Goal: Task Accomplishment & Management: Use online tool/utility

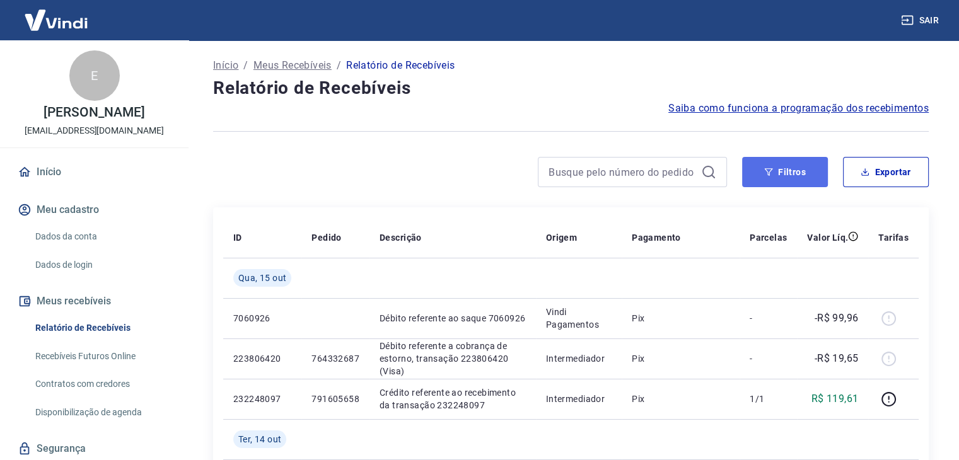
click at [790, 174] on button "Filtros" at bounding box center [785, 172] width 86 height 30
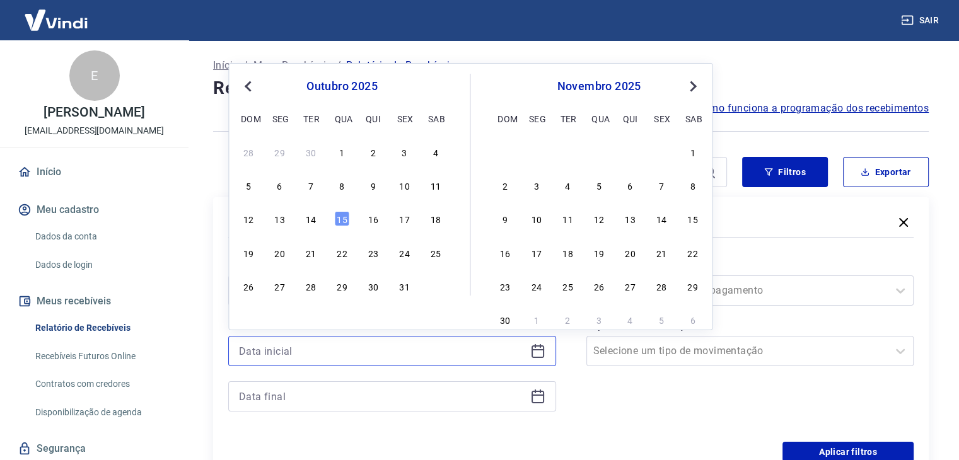
click at [413, 357] on input at bounding box center [382, 351] width 286 height 19
click at [373, 183] on div "9" at bounding box center [373, 185] width 15 height 15
type input "[DATE]"
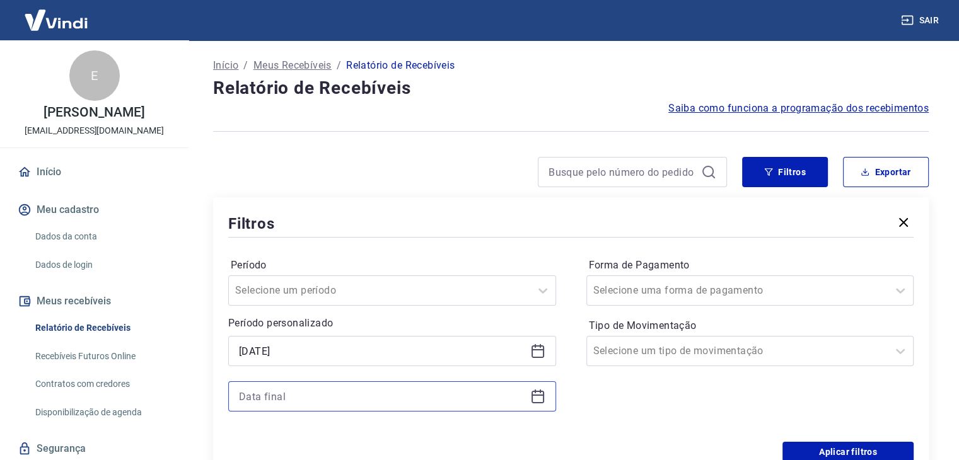
click at [437, 399] on input at bounding box center [382, 396] width 286 height 19
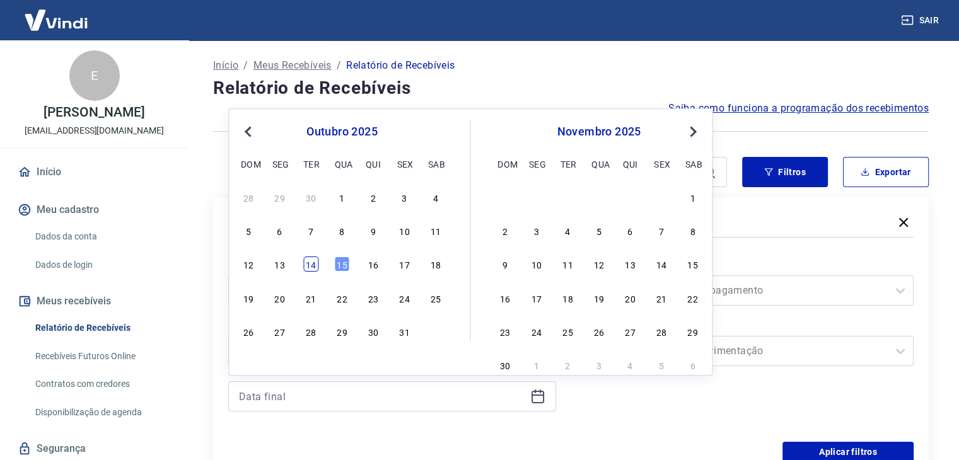
click at [313, 263] on div "14" at bounding box center [310, 264] width 15 height 15
type input "[DATE]"
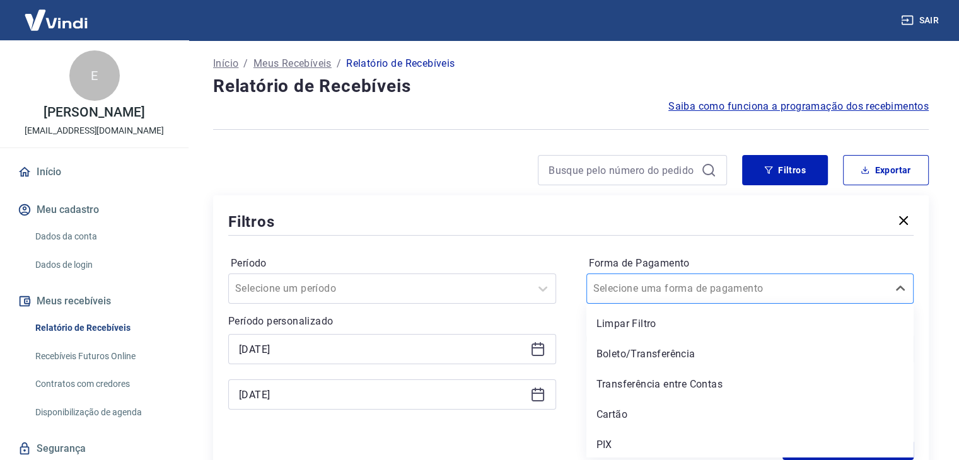
click at [738, 292] on div at bounding box center [737, 289] width 289 height 18
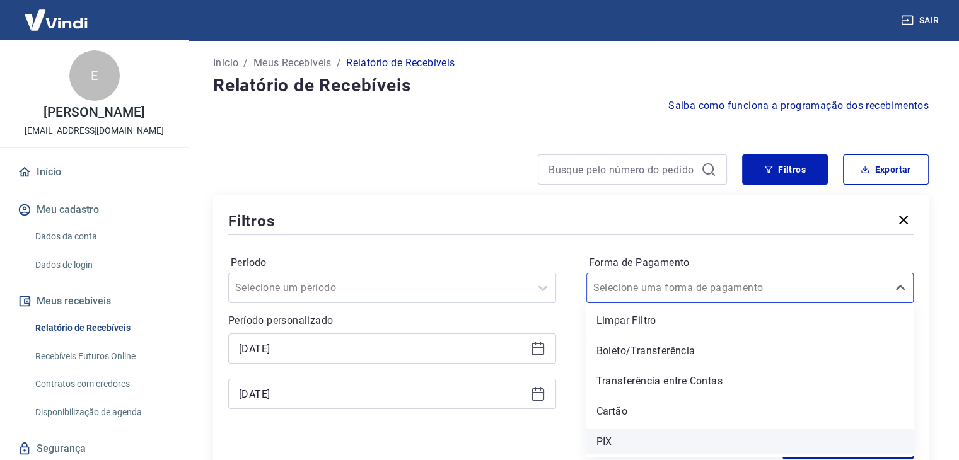
click at [652, 452] on div "PIX" at bounding box center [750, 441] width 328 height 25
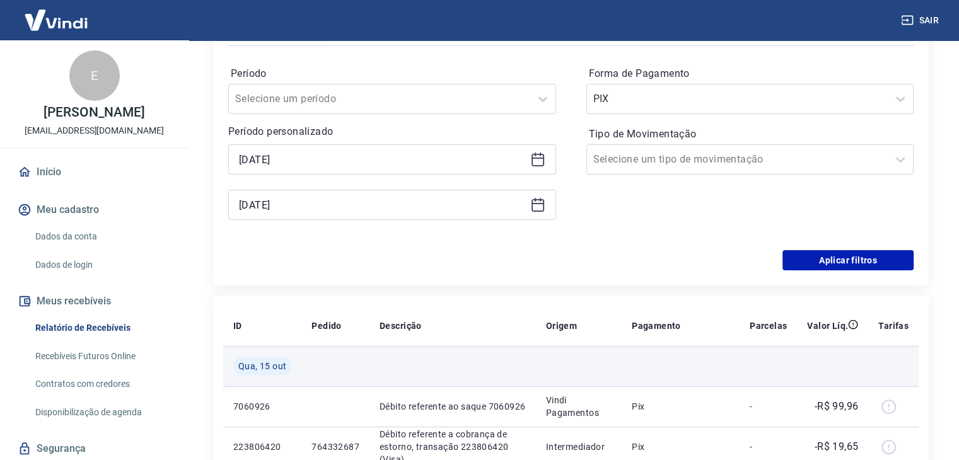
scroll to position [255, 0]
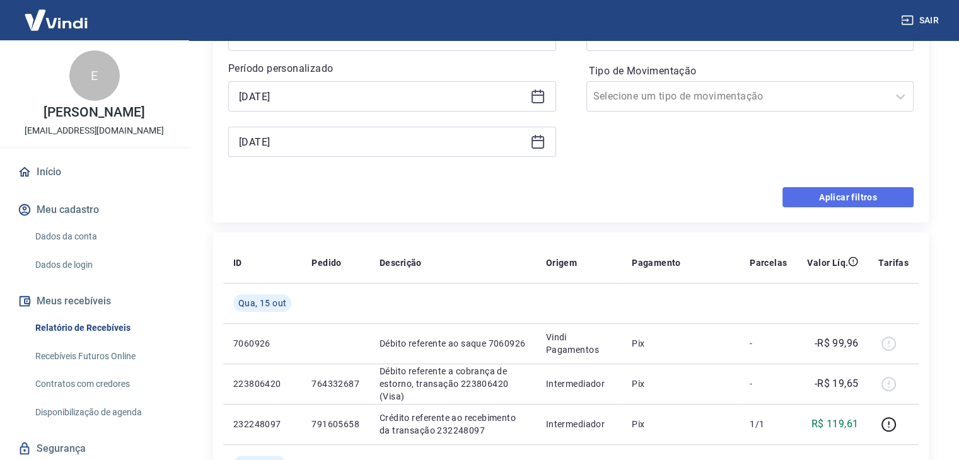
click at [843, 199] on button "Aplicar filtros" at bounding box center [847, 197] width 131 height 20
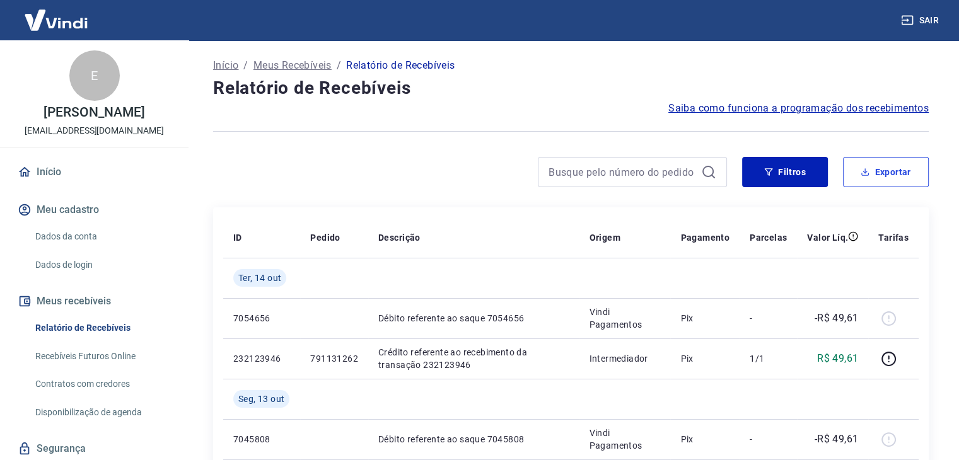
drag, startPoint x: 899, startPoint y: 175, endPoint x: 908, endPoint y: 202, distance: 28.5
click at [899, 175] on button "Exportar" at bounding box center [886, 172] width 86 height 30
type input "[DATE]"
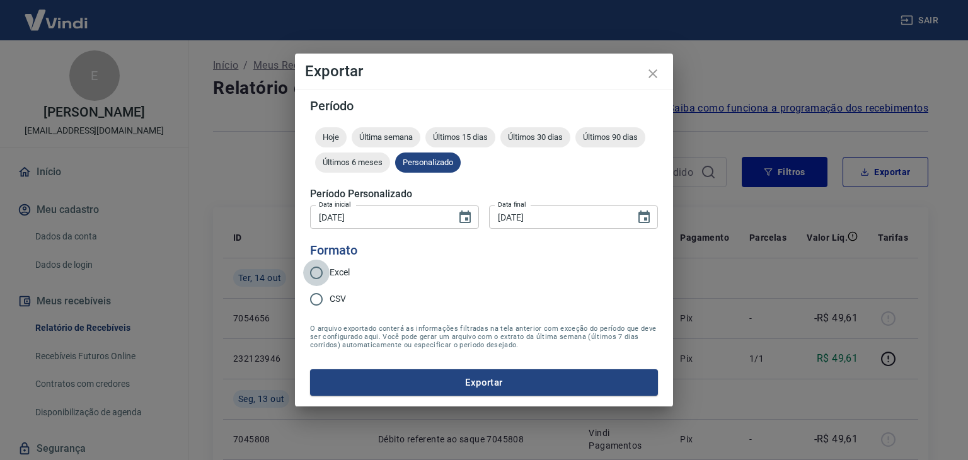
click at [318, 278] on input "Excel" at bounding box center [316, 273] width 26 height 26
radio input "true"
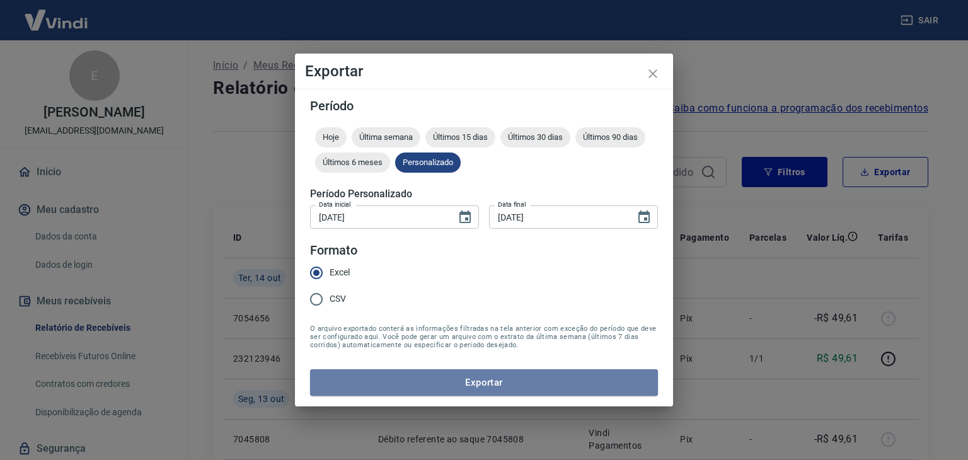
click at [493, 383] on button "Exportar" at bounding box center [484, 382] width 348 height 26
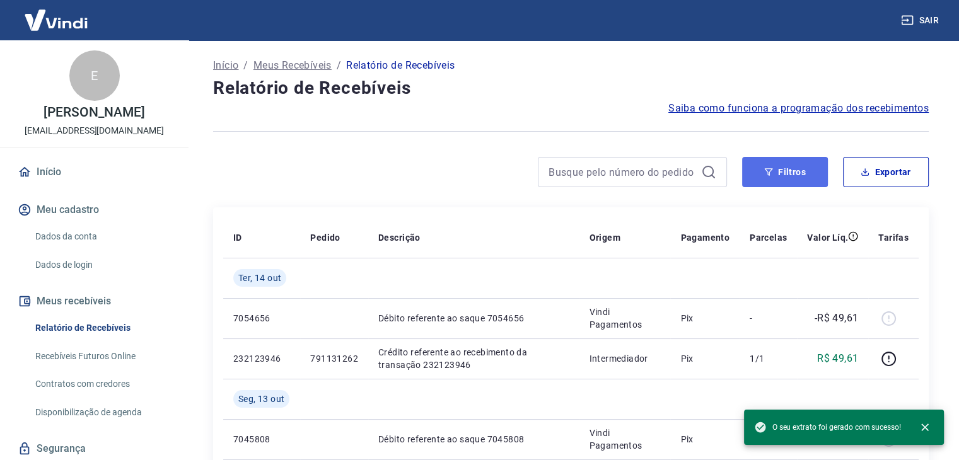
click at [792, 178] on button "Filtros" at bounding box center [785, 172] width 86 height 30
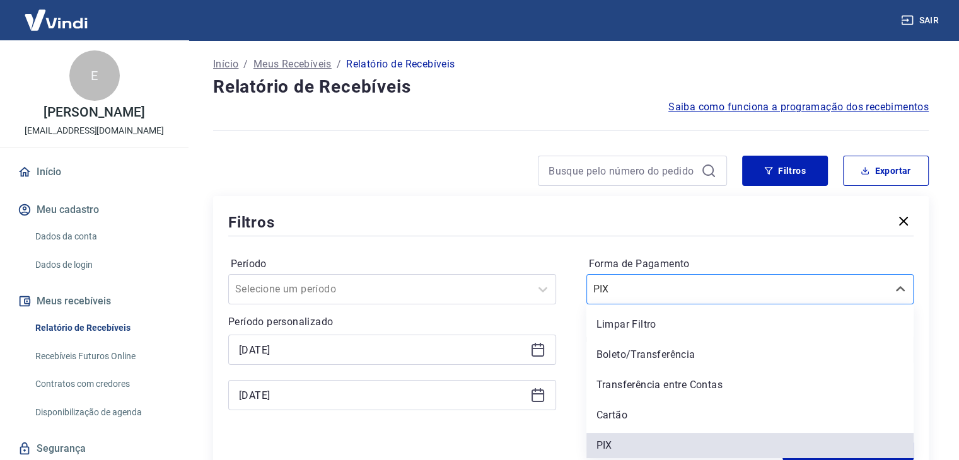
click at [703, 291] on input "Forma de Pagamento" at bounding box center [656, 289] width 127 height 15
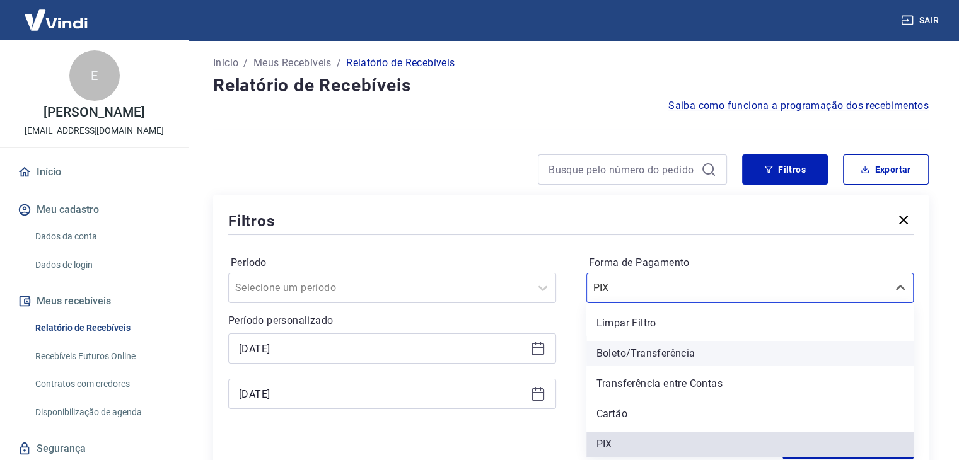
click at [678, 359] on div "Boleto/Transferência" at bounding box center [750, 353] width 328 height 25
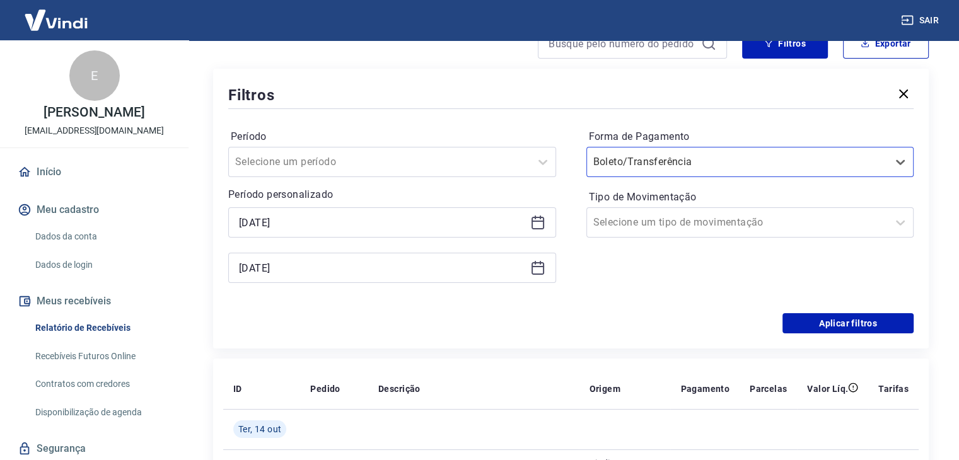
scroll to position [192, 0]
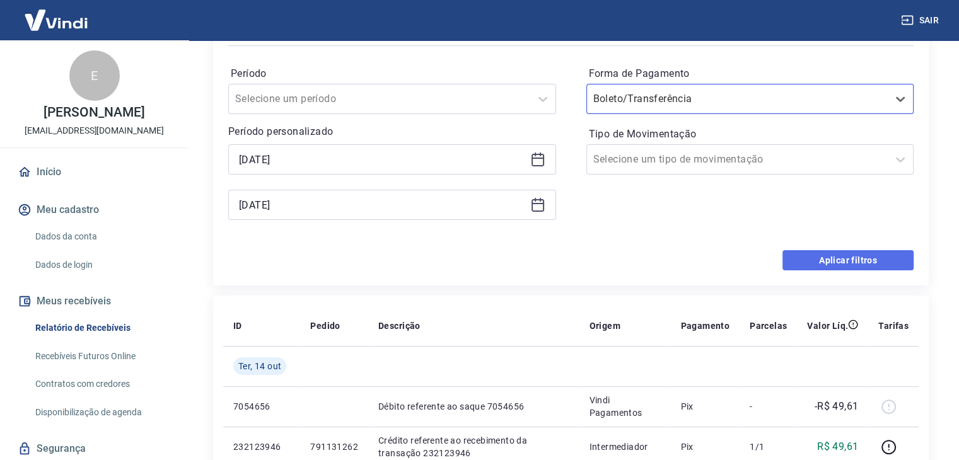
click at [845, 263] on button "Aplicar filtros" at bounding box center [847, 260] width 131 height 20
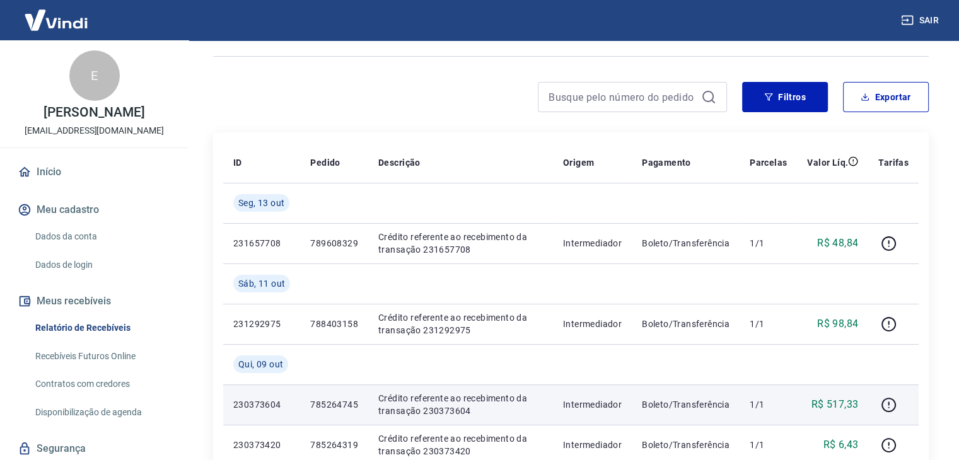
scroll to position [12, 0]
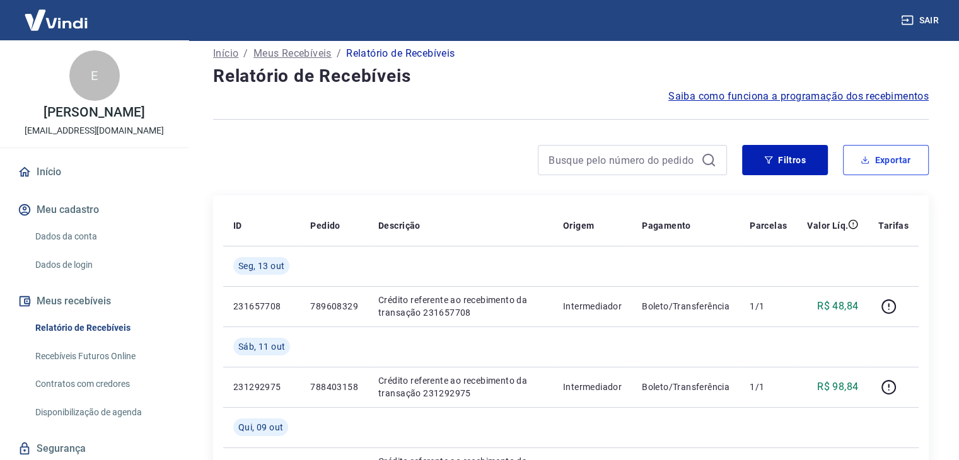
click at [895, 168] on button "Exportar" at bounding box center [886, 160] width 86 height 30
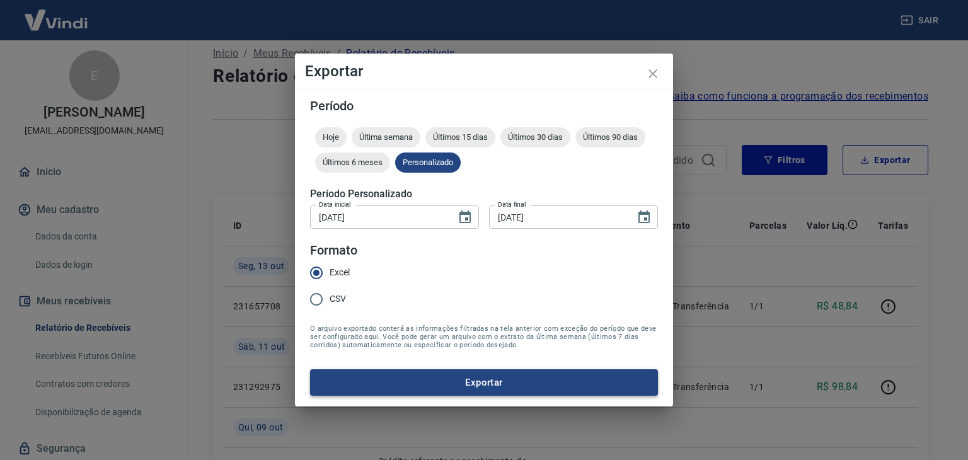
click at [501, 381] on button "Exportar" at bounding box center [484, 382] width 348 height 26
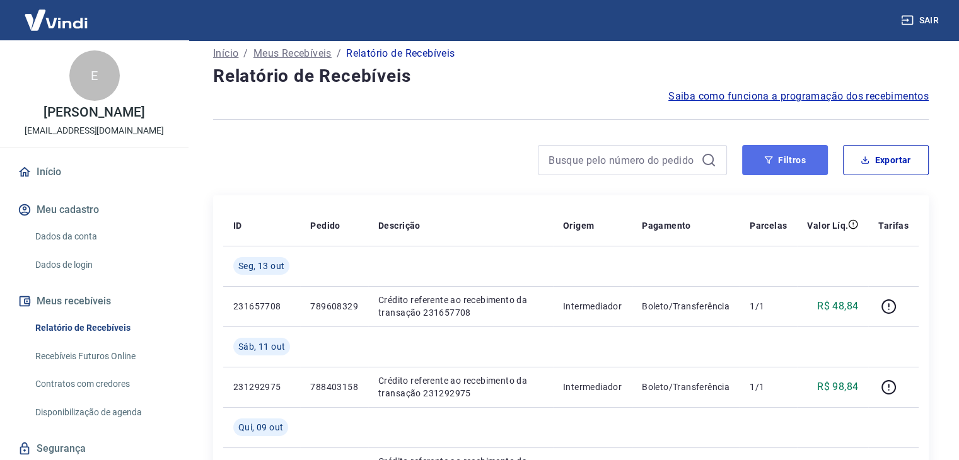
click at [791, 158] on button "Filtros" at bounding box center [785, 160] width 86 height 30
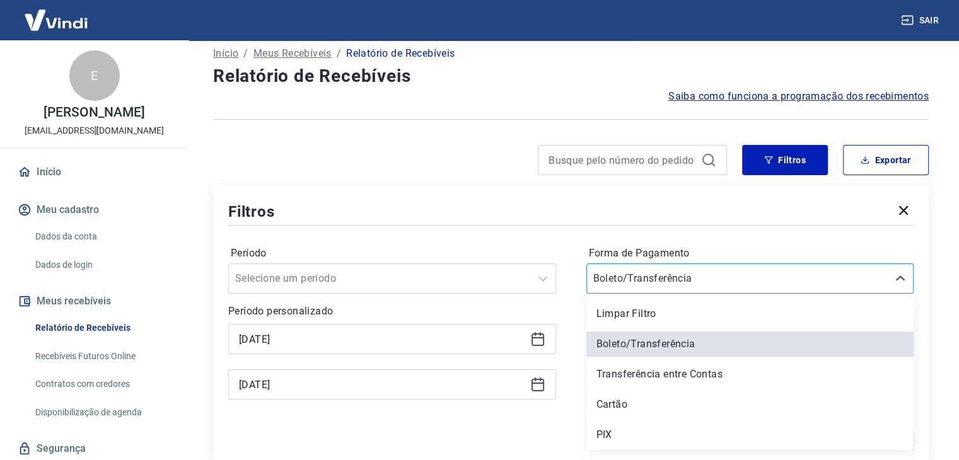
click at [809, 281] on div at bounding box center [737, 279] width 289 height 18
click at [731, 374] on div "Transferência entre Contas" at bounding box center [750, 374] width 328 height 25
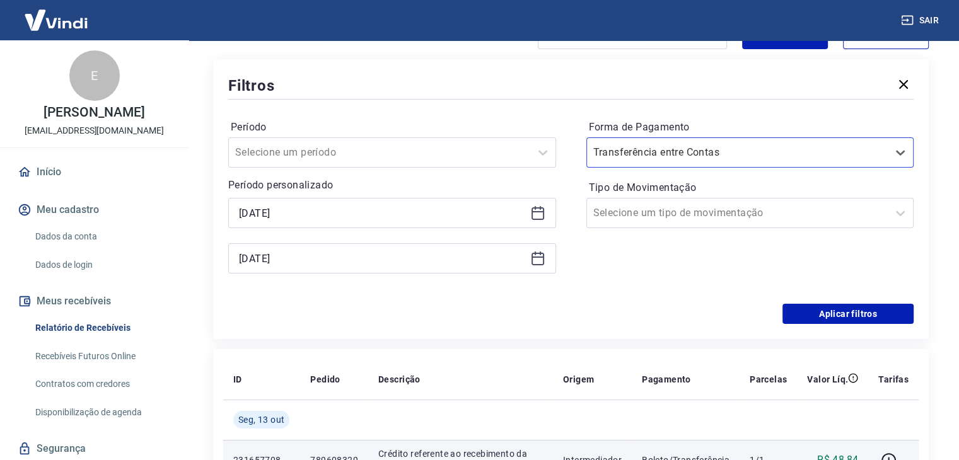
scroll to position [327, 0]
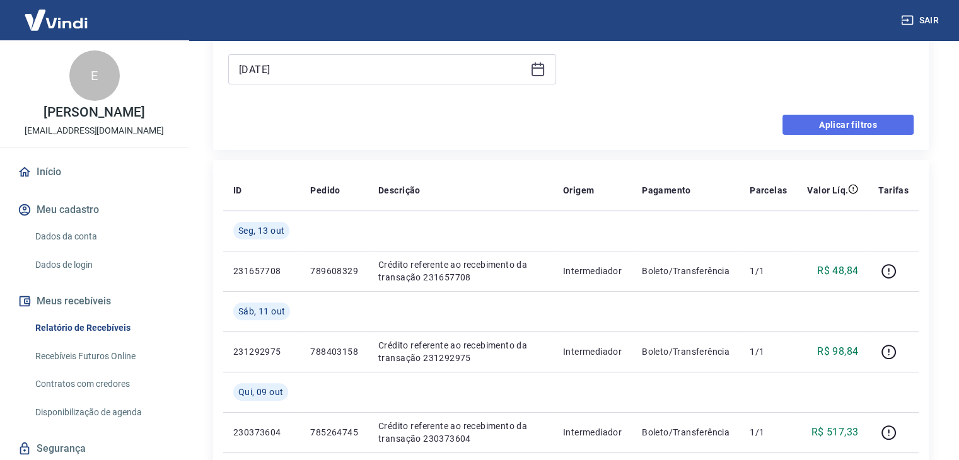
click at [849, 119] on button "Aplicar filtros" at bounding box center [847, 125] width 131 height 20
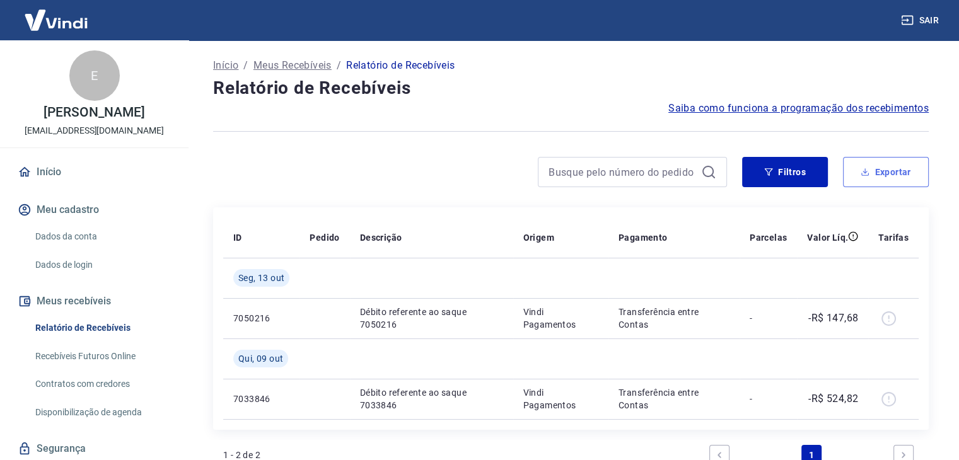
click at [879, 170] on button "Exportar" at bounding box center [886, 172] width 86 height 30
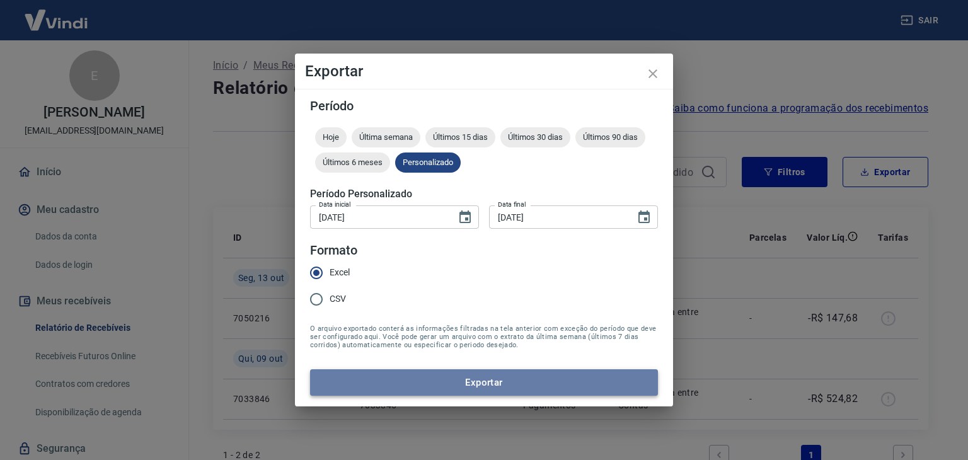
click at [514, 384] on button "Exportar" at bounding box center [484, 382] width 348 height 26
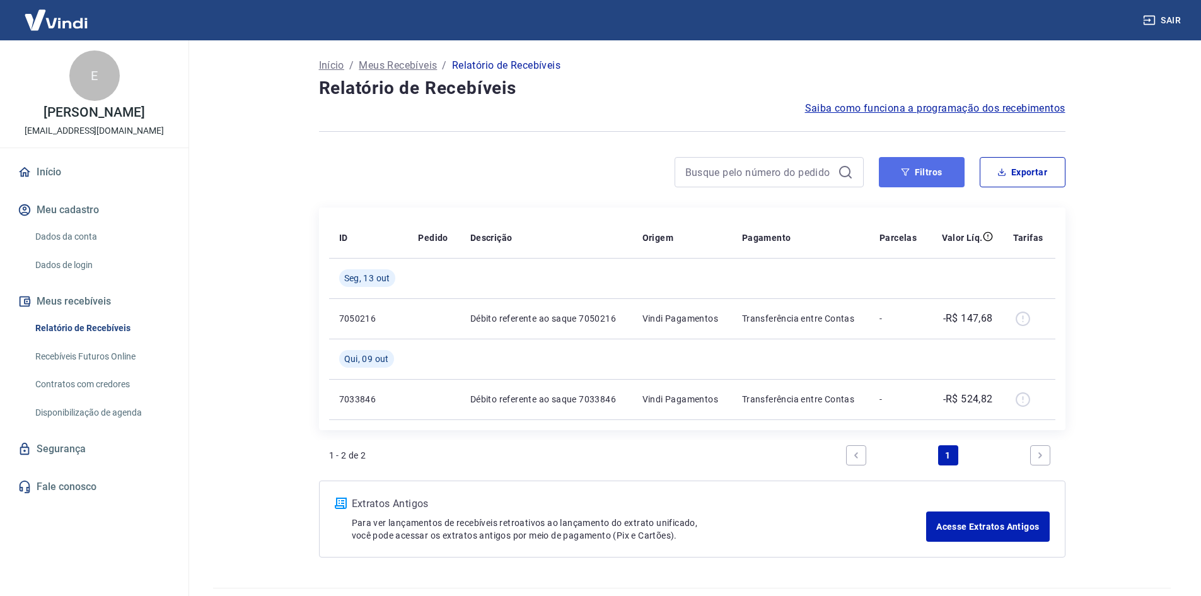
drag, startPoint x: 940, startPoint y: 172, endPoint x: 943, endPoint y: 183, distance: 11.8
click at [940, 172] on button "Filtros" at bounding box center [922, 172] width 86 height 30
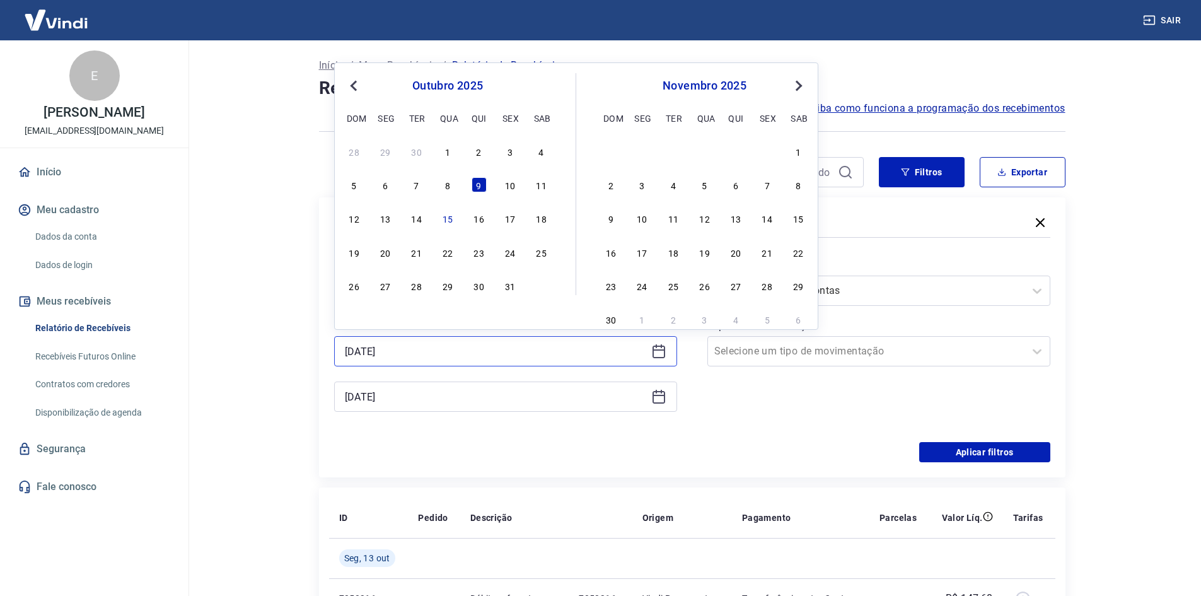
click at [486, 347] on input "[DATE]" at bounding box center [495, 351] width 301 height 19
click at [422, 428] on div "Período Selecione um período Período personalizado [DATE] Previous Month Next M…" at bounding box center [692, 341] width 716 height 202
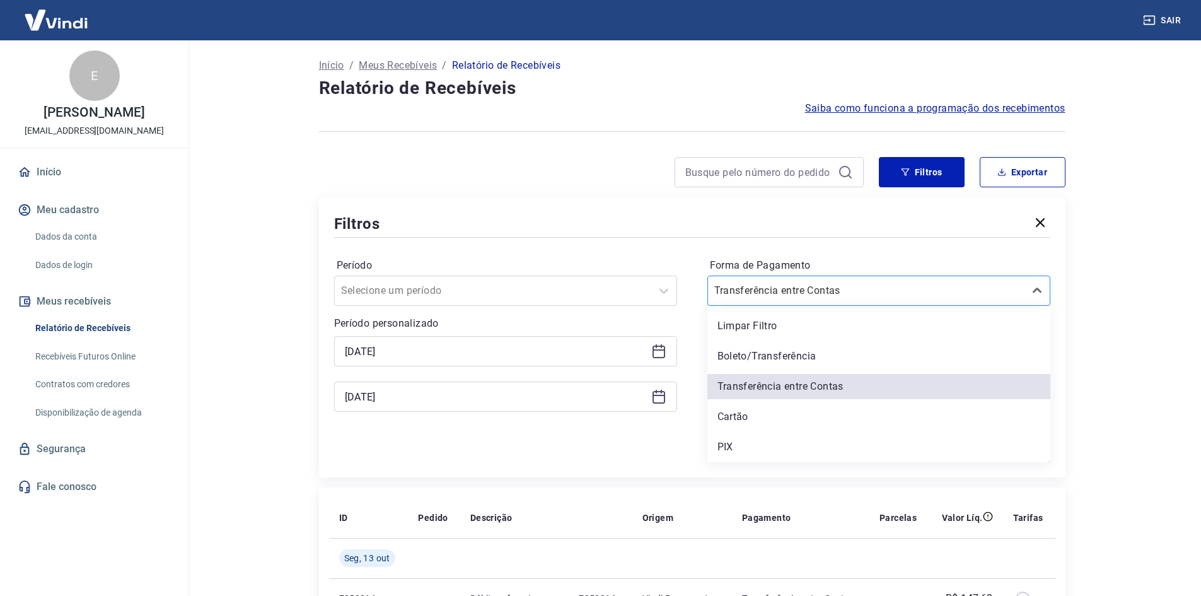
click at [915, 289] on div at bounding box center [866, 291] width 304 height 18
click at [736, 446] on div "PIX" at bounding box center [878, 446] width 343 height 25
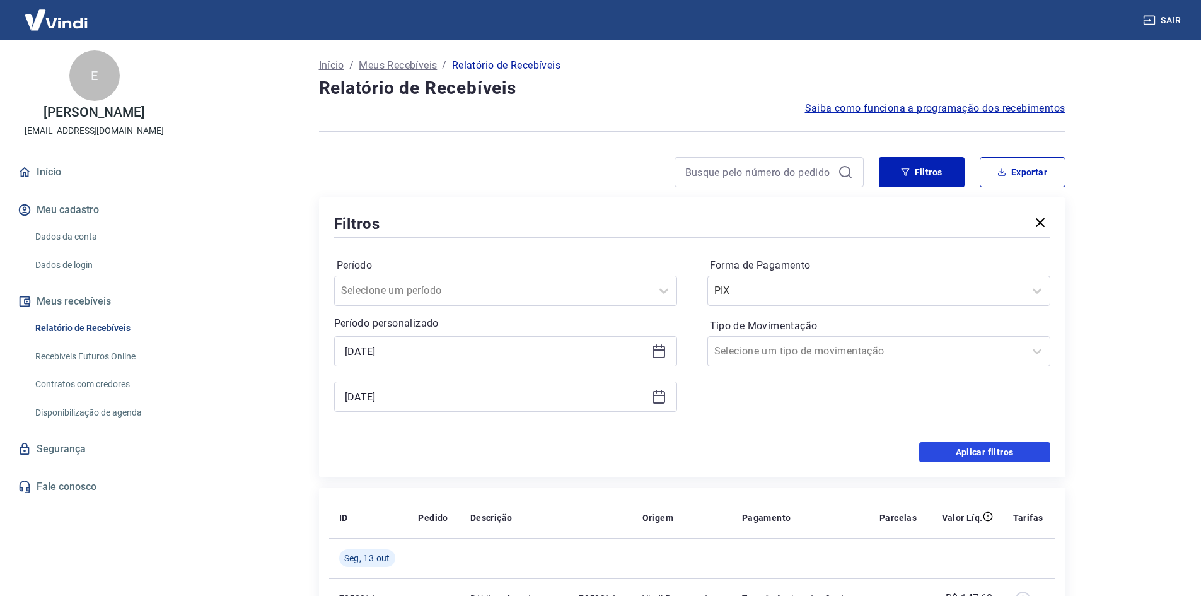
drag, startPoint x: 1008, startPoint y: 451, endPoint x: 1032, endPoint y: 449, distance: 24.0
click at [968, 451] on button "Aplicar filtros" at bounding box center [984, 452] width 131 height 20
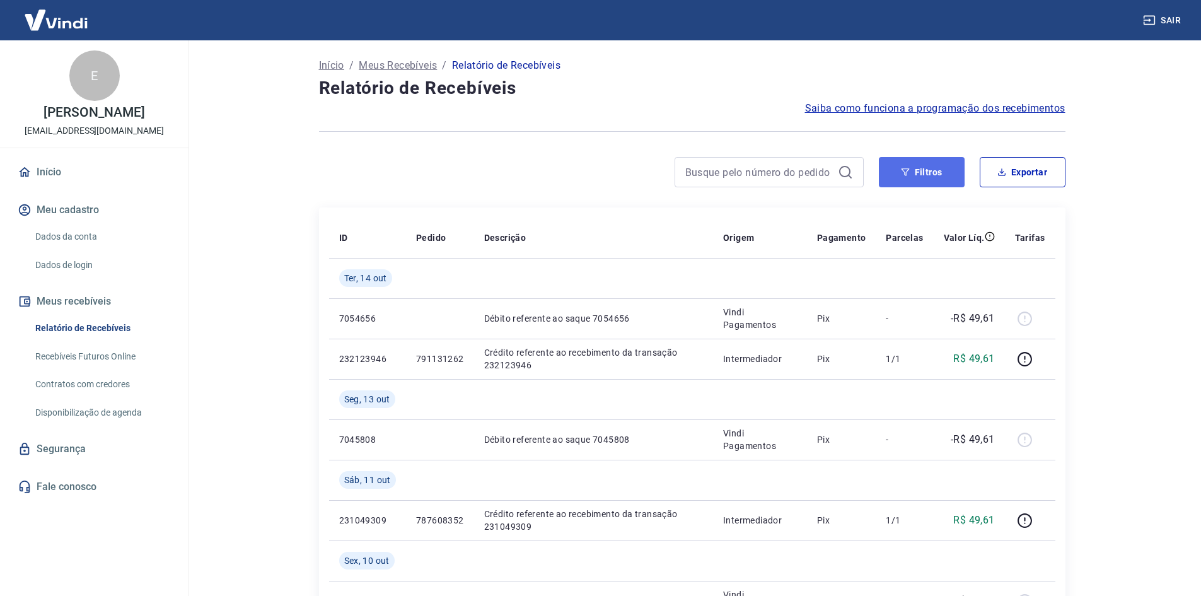
click at [913, 175] on button "Filtros" at bounding box center [922, 172] width 86 height 30
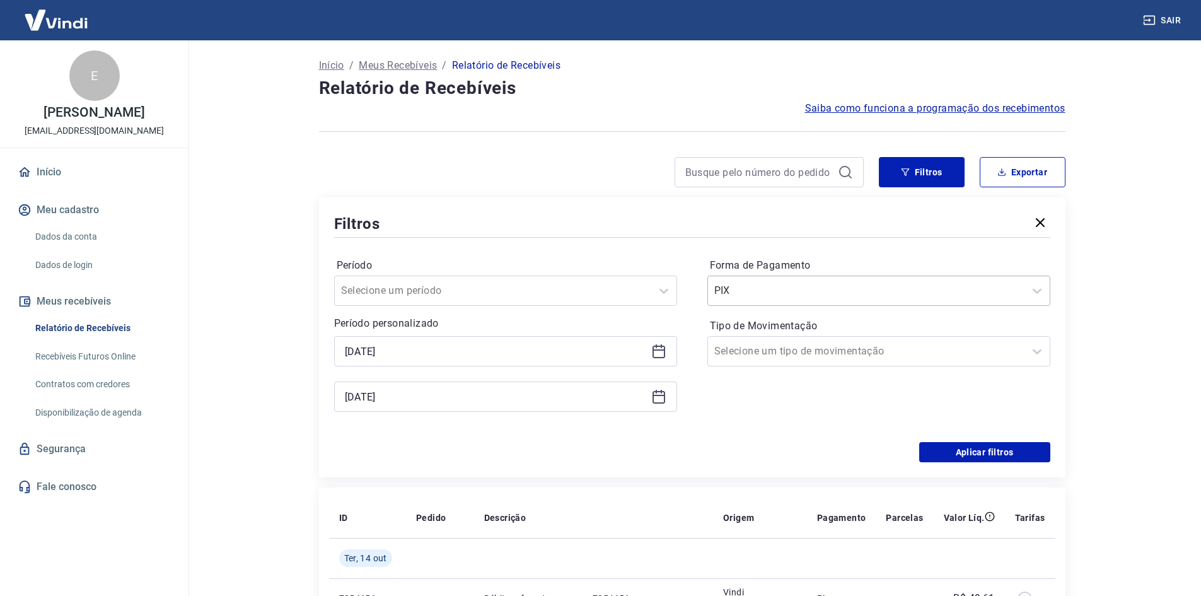
click at [782, 292] on input "Forma de Pagamento" at bounding box center [777, 290] width 127 height 15
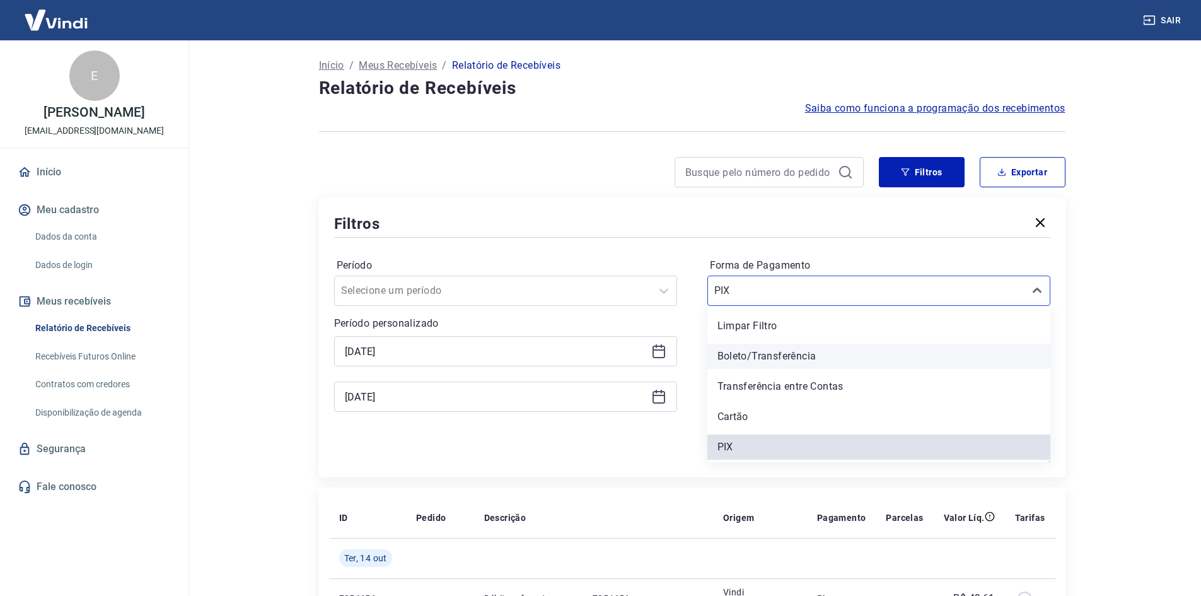
click at [759, 354] on div "Boleto/Transferência" at bounding box center [878, 356] width 343 height 25
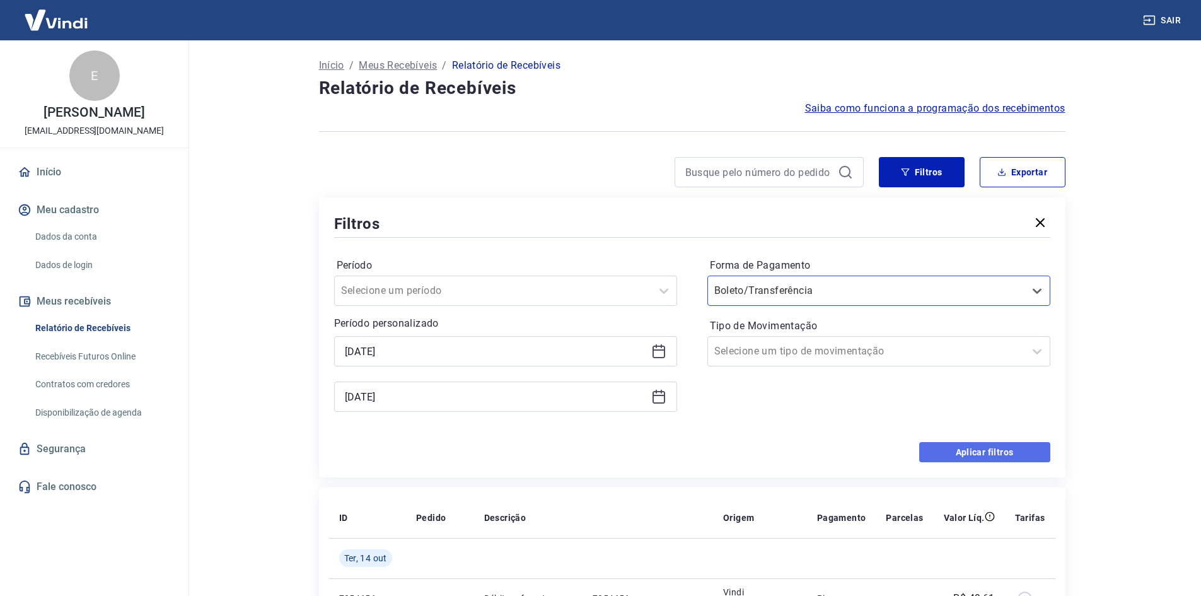
drag, startPoint x: 964, startPoint y: 448, endPoint x: 972, endPoint y: 234, distance: 213.2
click at [965, 448] on button "Aplicar filtros" at bounding box center [984, 452] width 131 height 20
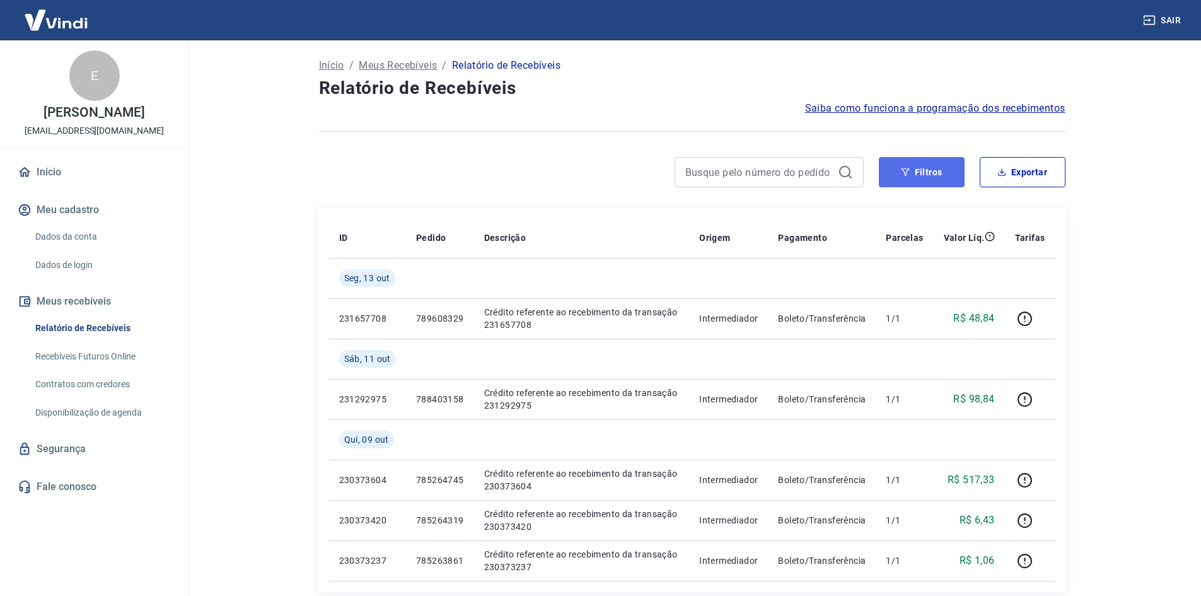
click at [945, 167] on button "Filtros" at bounding box center [922, 172] width 86 height 30
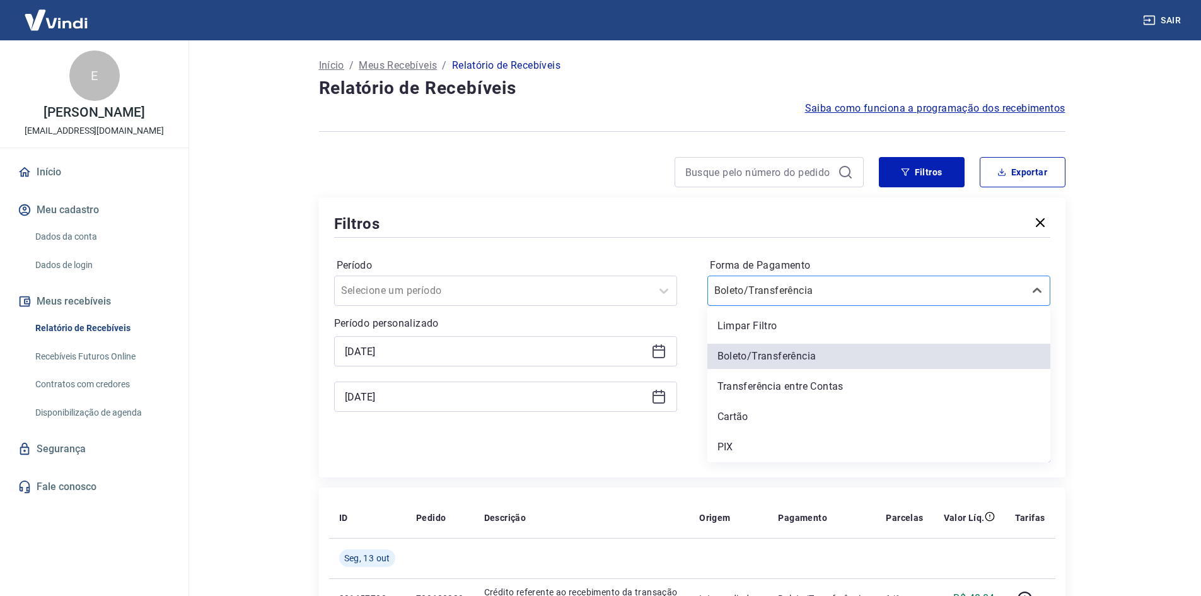
click at [817, 291] on input "Forma de Pagamento" at bounding box center [777, 290] width 127 height 15
click at [790, 388] on div "Transferência entre Contas" at bounding box center [878, 386] width 343 height 25
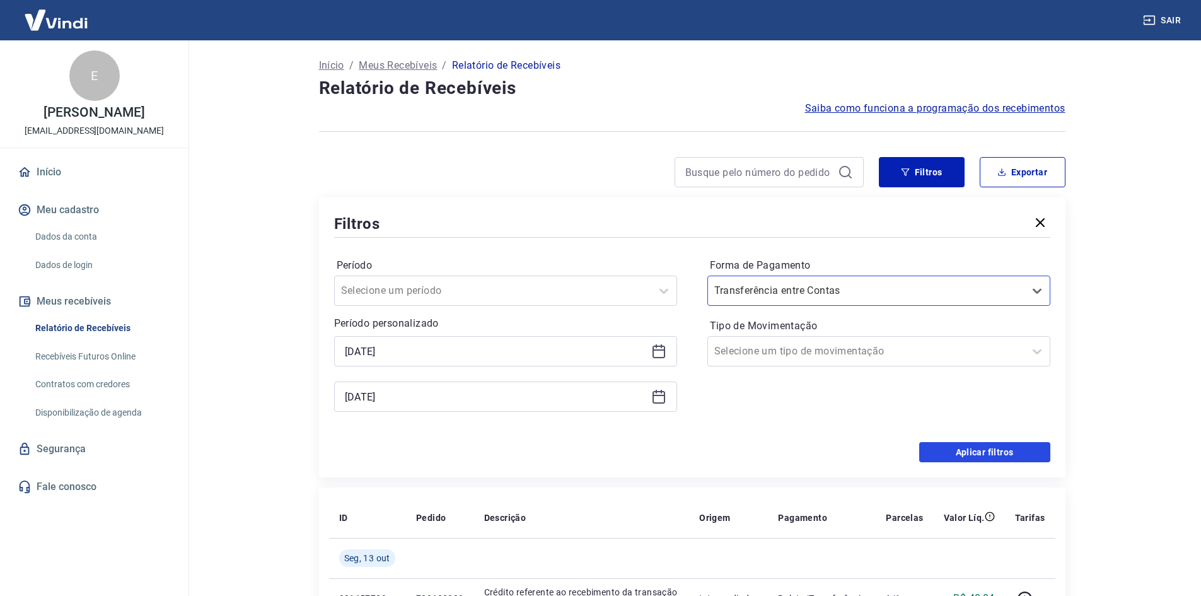
drag, startPoint x: 995, startPoint y: 456, endPoint x: 1033, endPoint y: 328, distance: 134.0
click at [968, 456] on button "Aplicar filtros" at bounding box center [984, 452] width 131 height 20
